Goal: Task Accomplishment & Management: Complete application form

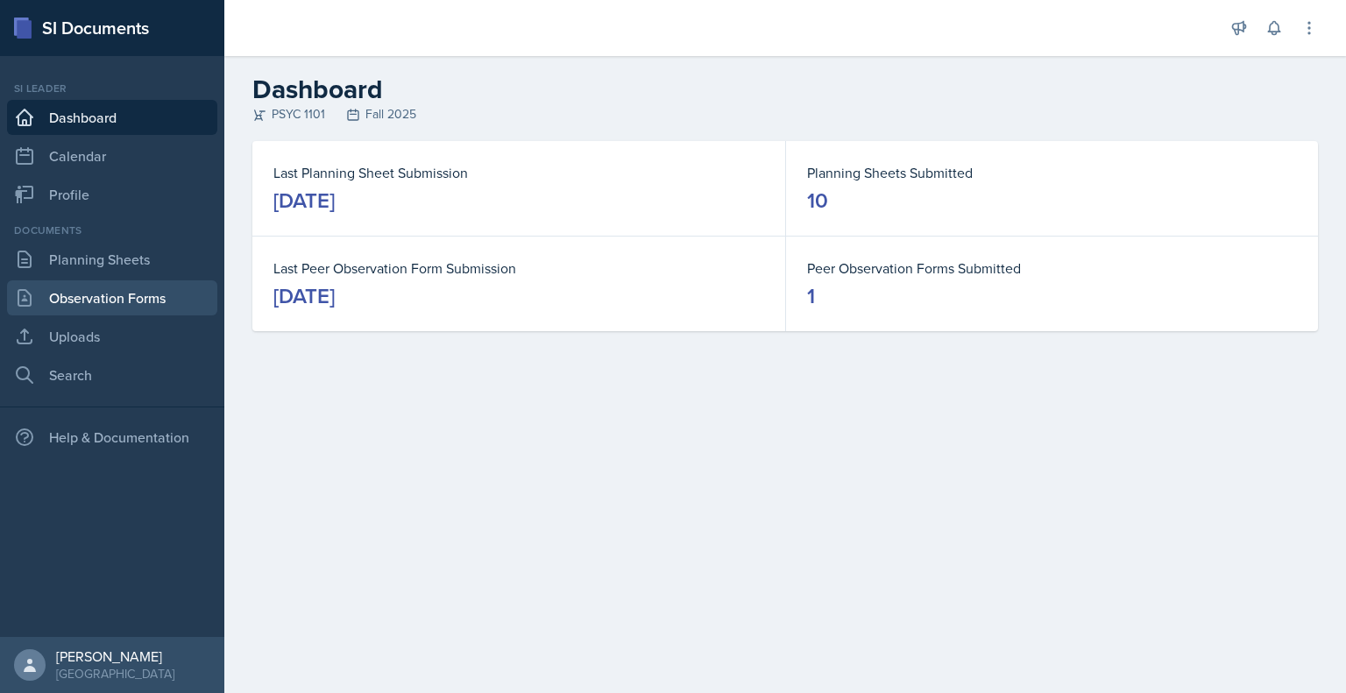
click at [102, 291] on link "Observation Forms" at bounding box center [112, 297] width 210 height 35
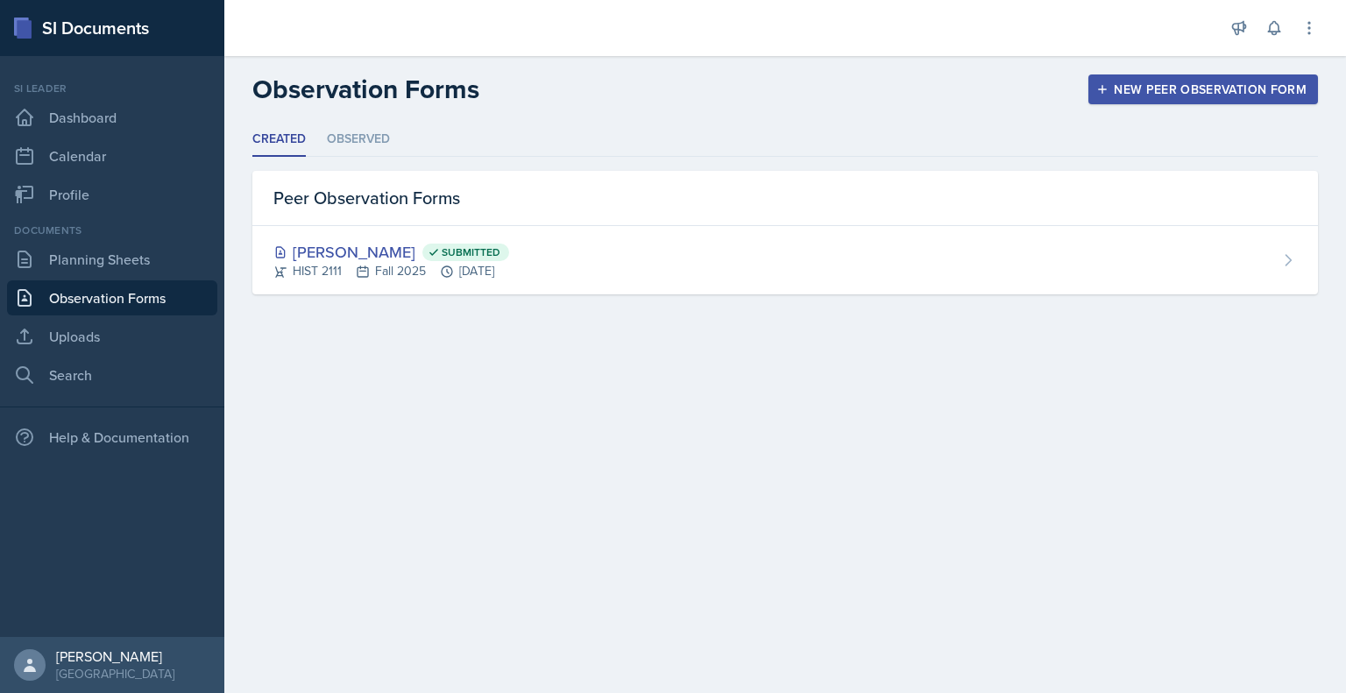
click at [1167, 90] on div "New Peer Observation Form" at bounding box center [1202, 89] width 207 height 14
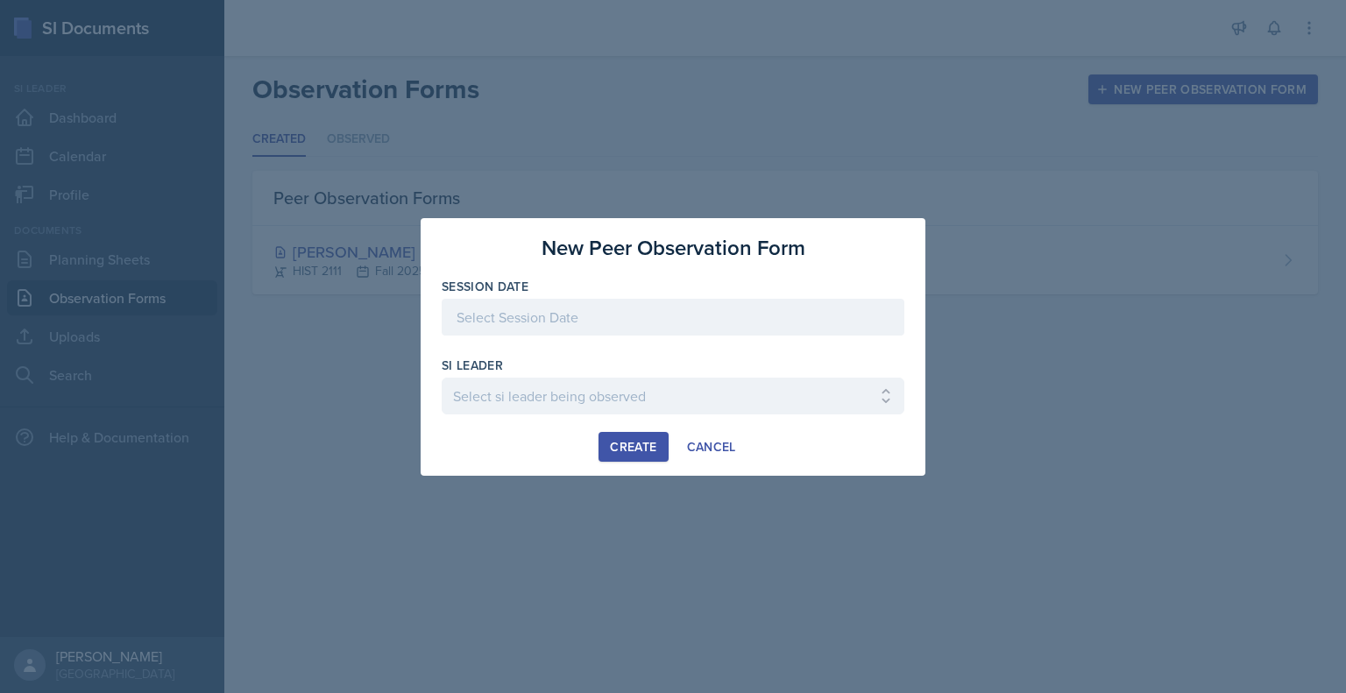
click at [675, 327] on div at bounding box center [673, 317] width 463 height 37
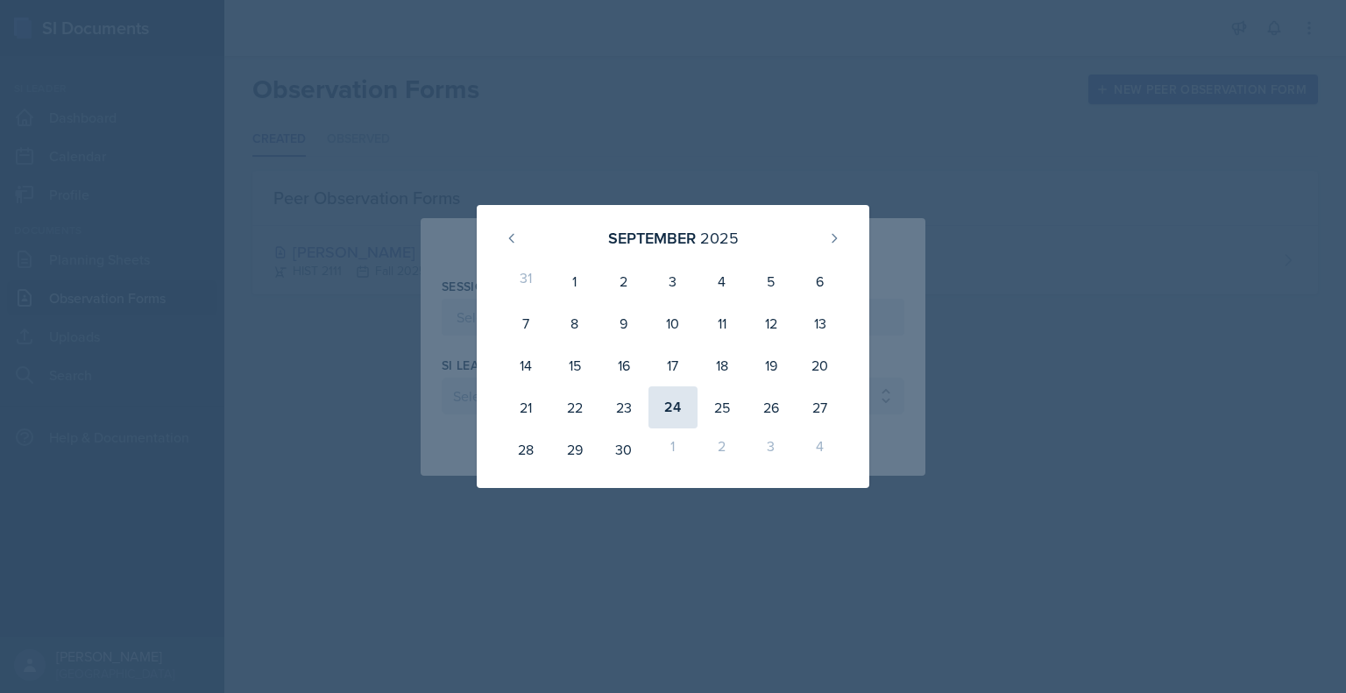
click at [678, 416] on div "24" at bounding box center [672, 407] width 49 height 42
type input "[DATE]"
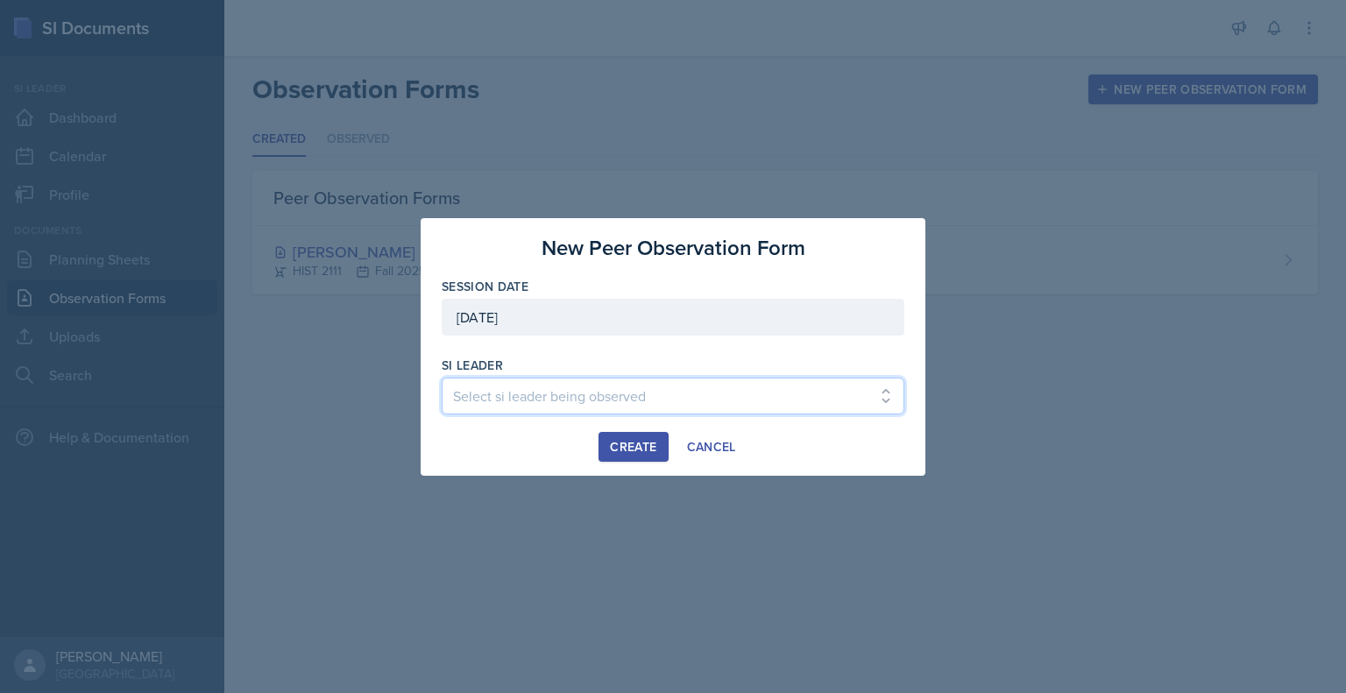
click at [659, 382] on select "Select si leader being observed [PERSON_NAME] / PSYC 2500 / The Phantoms of The…" at bounding box center [673, 396] width 463 height 37
click at [549, 390] on select "Select si leader being observed [PERSON_NAME] / PSYC 2500 / The Phantoms of The…" at bounding box center [673, 396] width 463 height 37
select select "3991e32f-4081-4e21-9758-7514d58463c8"
click at [442, 378] on select "Select si leader being observed [PERSON_NAME] / PSYC 2500 / The Phantoms of The…" at bounding box center [673, 396] width 463 height 37
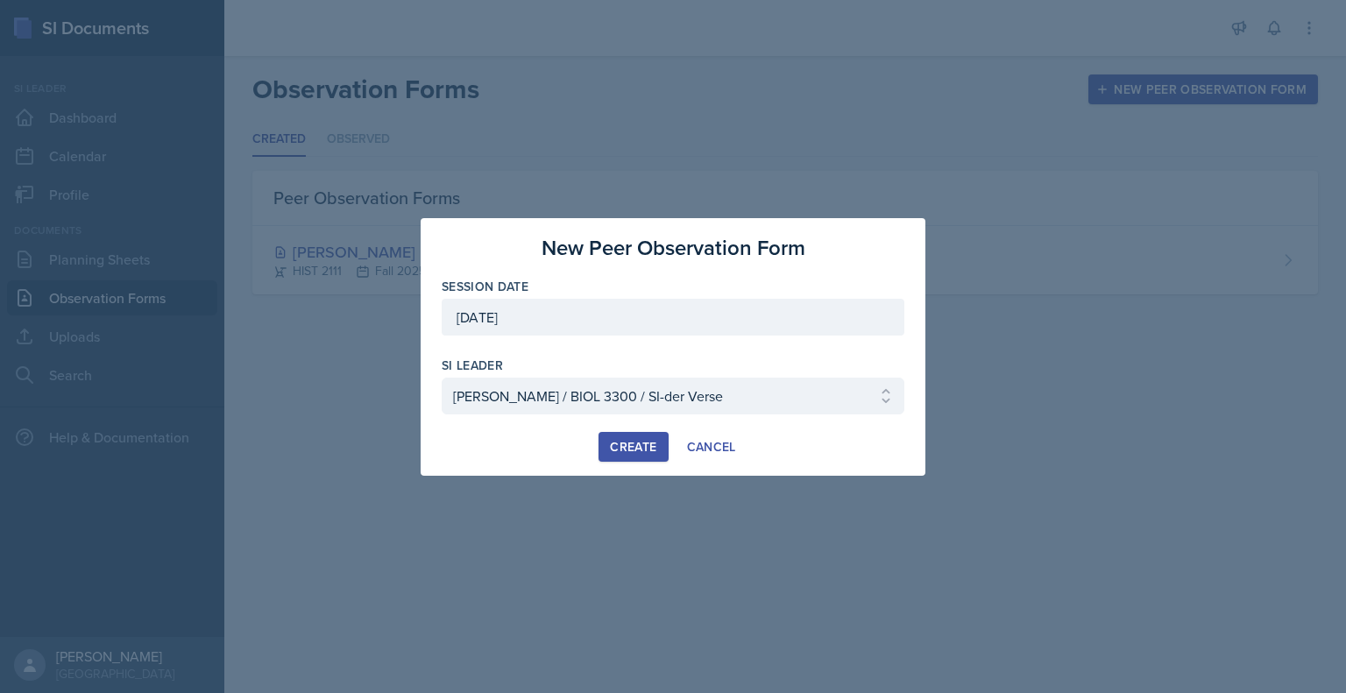
drag, startPoint x: 634, startPoint y: 442, endPoint x: 564, endPoint y: 449, distance: 70.3
click at [564, 449] on div "Create Cancel" at bounding box center [673, 447] width 463 height 30
click at [697, 387] on select "Select si leader being observed [PERSON_NAME] / PSYC 2500 / The Phantoms of The…" at bounding box center [673, 396] width 463 height 37
click at [442, 378] on select "Select si leader being observed [PERSON_NAME] / PSYC 2500 / The Phantoms of The…" at bounding box center [673, 396] width 463 height 37
click at [639, 440] on div "Create" at bounding box center [633, 447] width 46 height 14
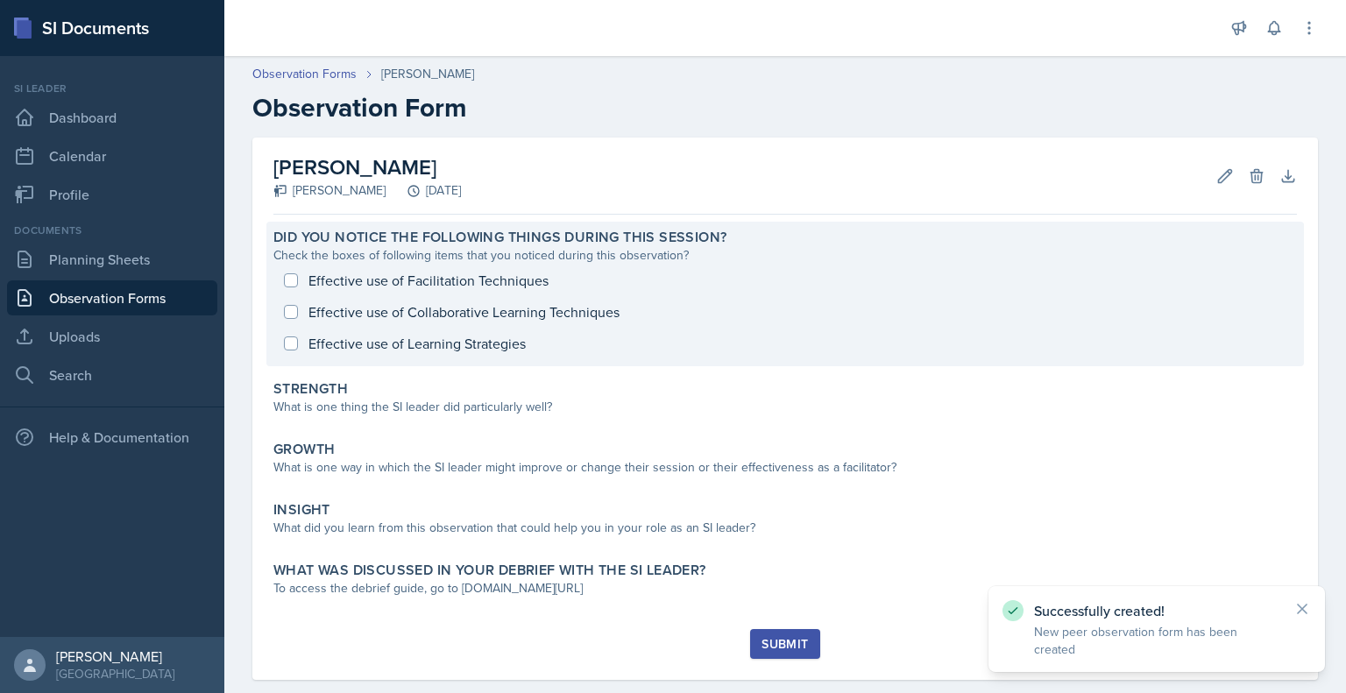
scroll to position [28, 0]
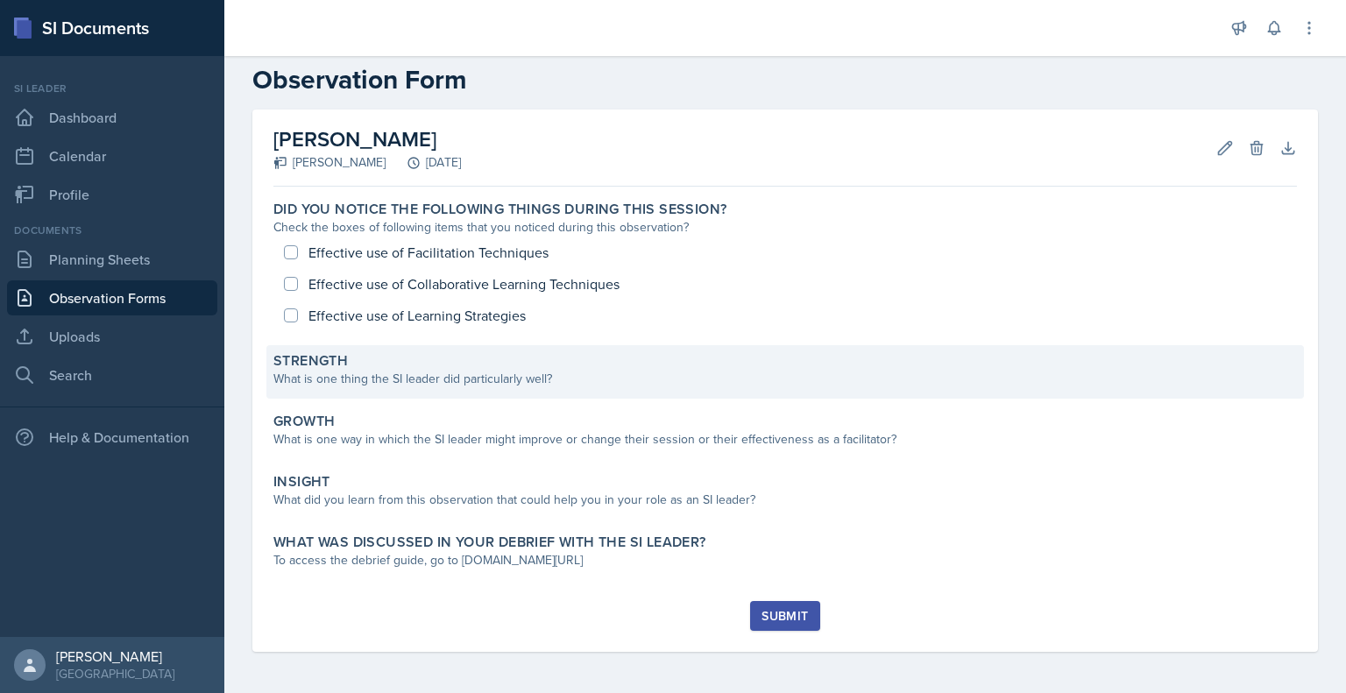
click at [519, 367] on div "Strength" at bounding box center [784, 361] width 1023 height 18
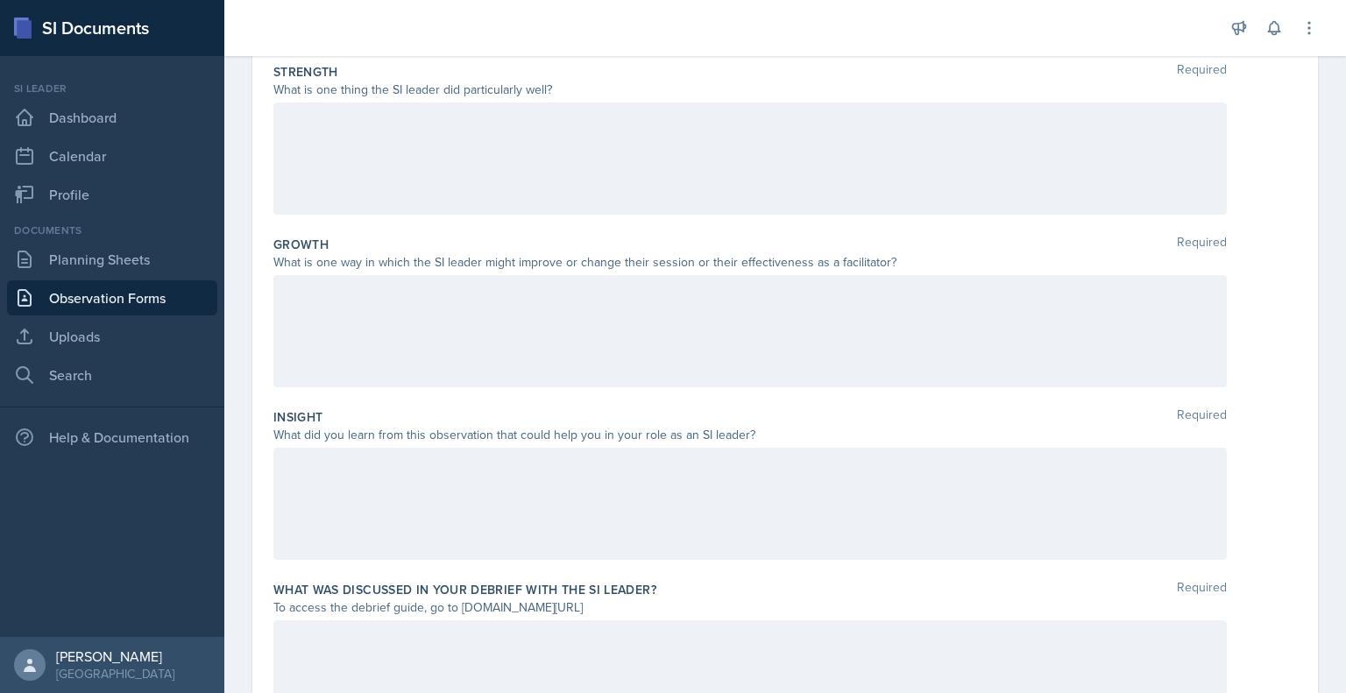
scroll to position [420, 0]
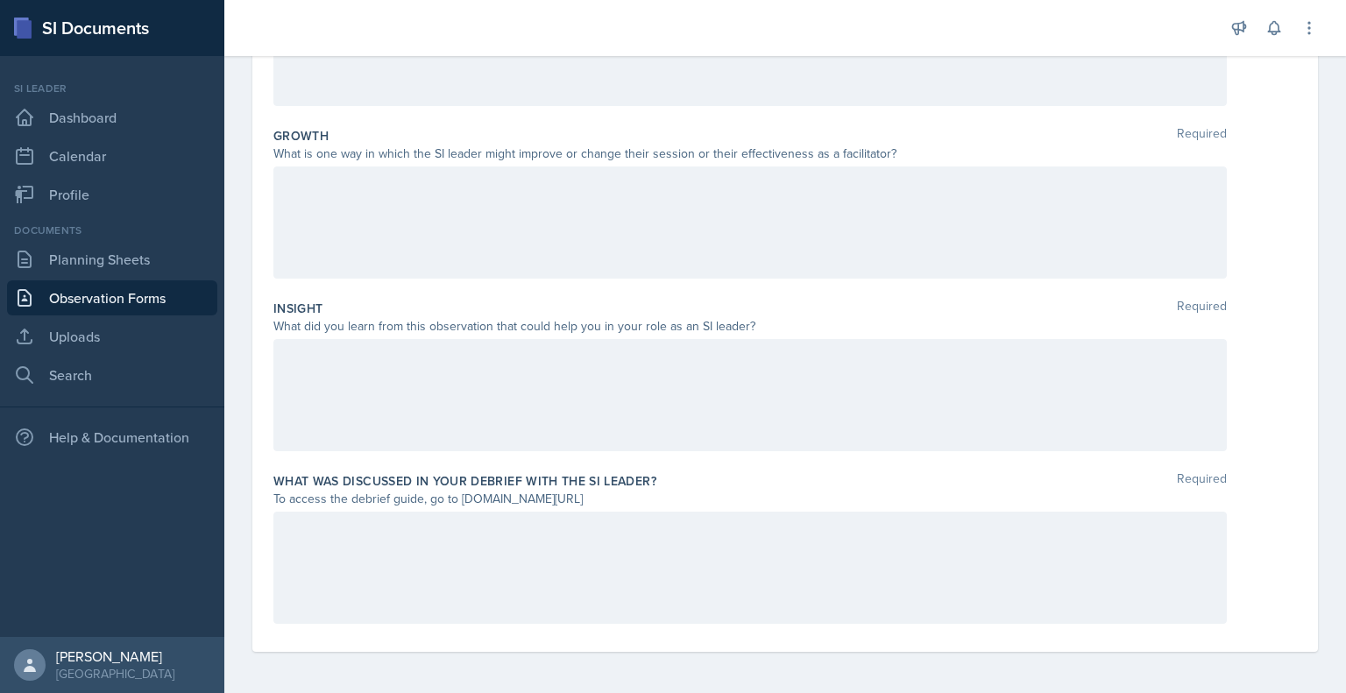
click at [1268, 185] on div at bounding box center [784, 222] width 1023 height 112
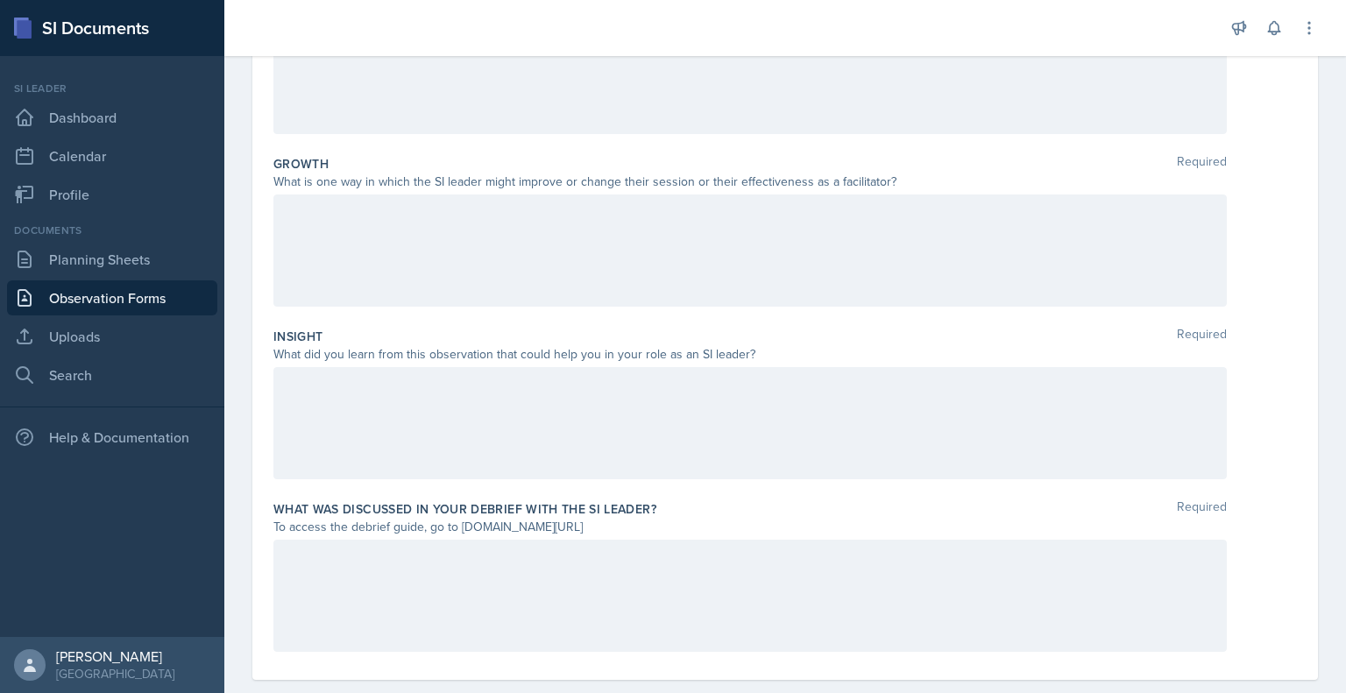
scroll to position [392, 0]
